Goal: Task Accomplishment & Management: Manage account settings

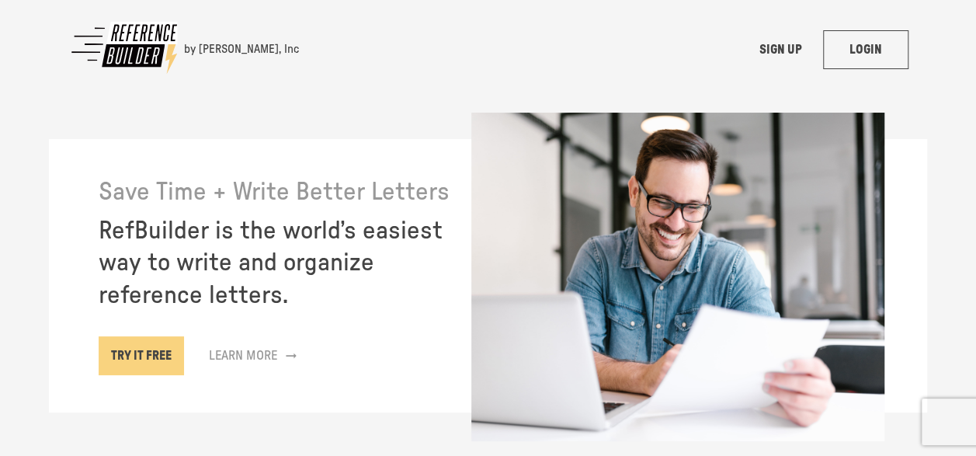
click at [868, 43] on link "LOGIN" at bounding box center [865, 49] width 85 height 39
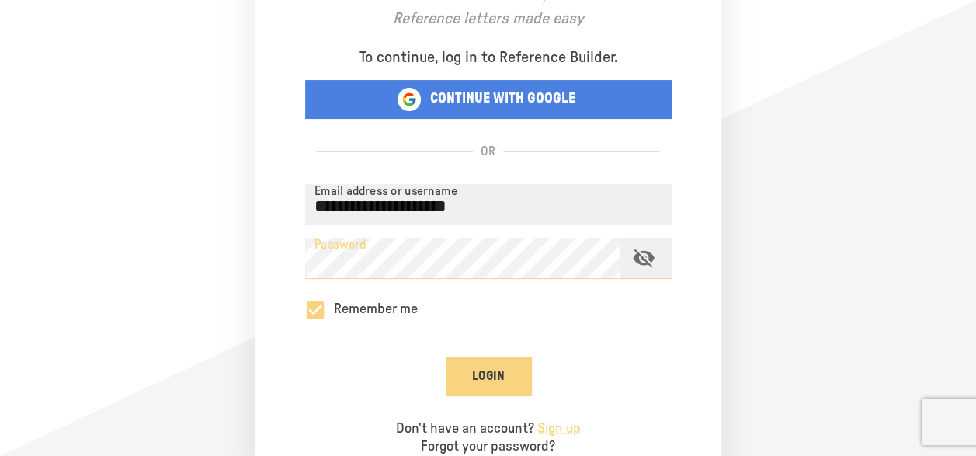
scroll to position [127, 0]
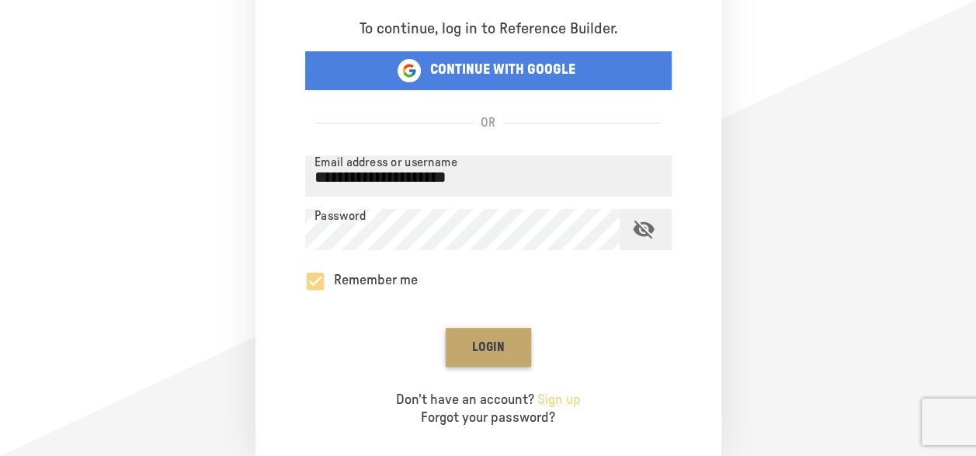
click at [505, 339] on button "Login" at bounding box center [488, 347] width 85 height 39
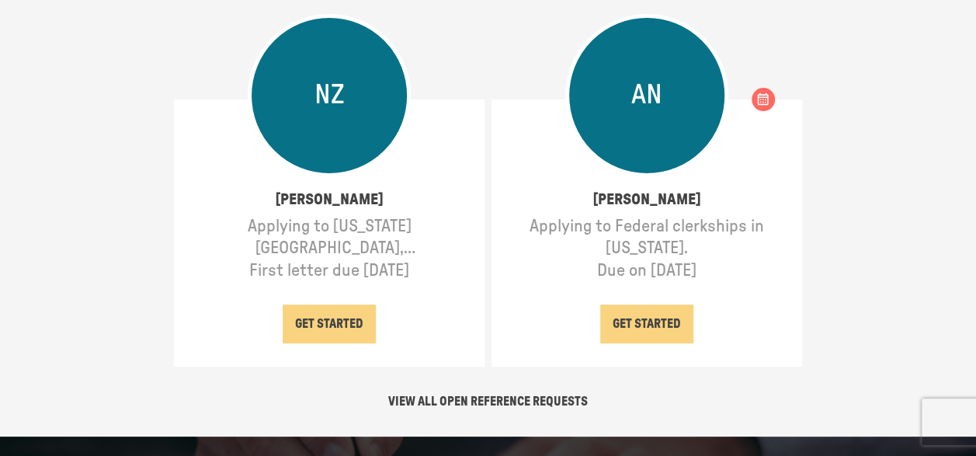
scroll to position [217, 0]
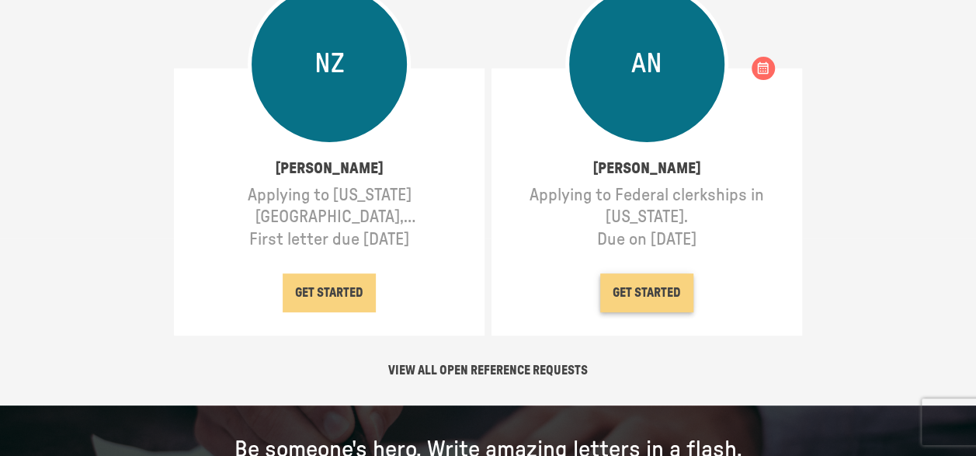
drag, startPoint x: 644, startPoint y: 290, endPoint x: 627, endPoint y: 298, distance: 18.1
drag, startPoint x: 627, startPoint y: 298, endPoint x: 585, endPoint y: 290, distance: 42.8
drag, startPoint x: 585, startPoint y: 290, endPoint x: 641, endPoint y: 300, distance: 56.9
drag, startPoint x: 641, startPoint y: 300, endPoint x: 519, endPoint y: 307, distance: 122.9
